Goal: Information Seeking & Learning: Learn about a topic

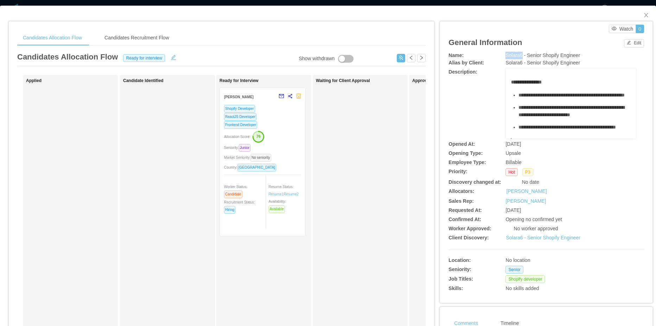
drag, startPoint x: 503, startPoint y: 56, endPoint x: 518, endPoint y: 56, distance: 15.5
click at [518, 56] on span "Solara6 - Senior Shopify Engineer" at bounding box center [543, 55] width 75 height 6
copy span "Solara6"
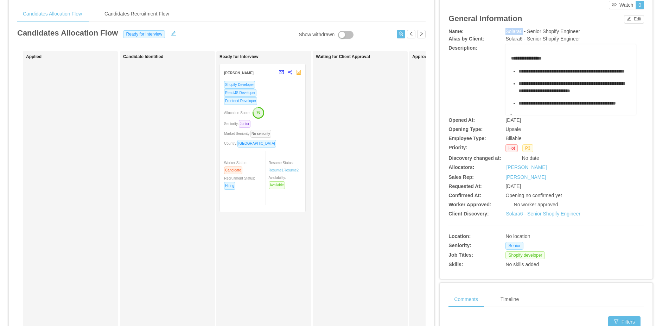
scroll to position [35, 0]
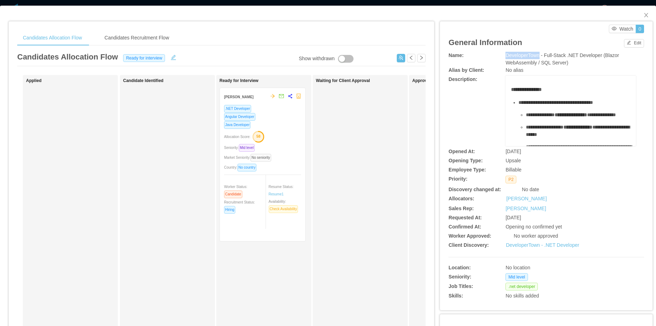
drag, startPoint x: 518, startPoint y: 58, endPoint x: 535, endPoint y: 58, distance: 17.2
click at [535, 58] on span "DeveloperTown - Full-Stack .NET Developer (Blazor WebAssembly / SQL Server)" at bounding box center [563, 58] width 114 height 13
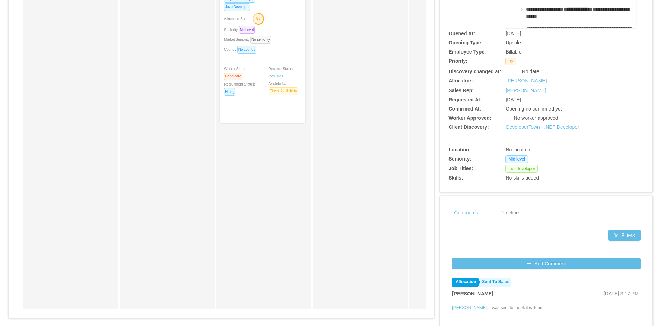
scroll to position [106, 0]
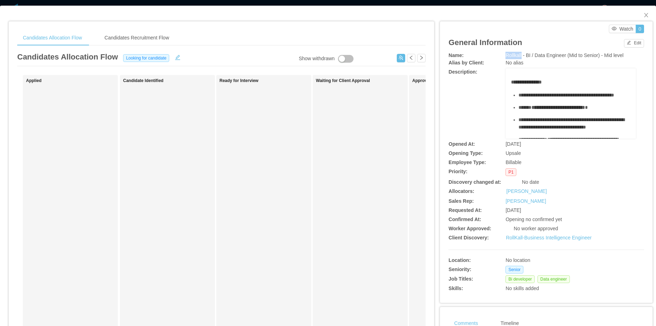
drag, startPoint x: 503, startPoint y: 56, endPoint x: 517, endPoint y: 56, distance: 14.8
click at [517, 56] on span "Rollkall - BI / Data Engineer (Mid to Senior) - Mid level" at bounding box center [565, 55] width 118 height 6
copy span "Rollkall"
